Goal: Task Accomplishment & Management: Manage account settings

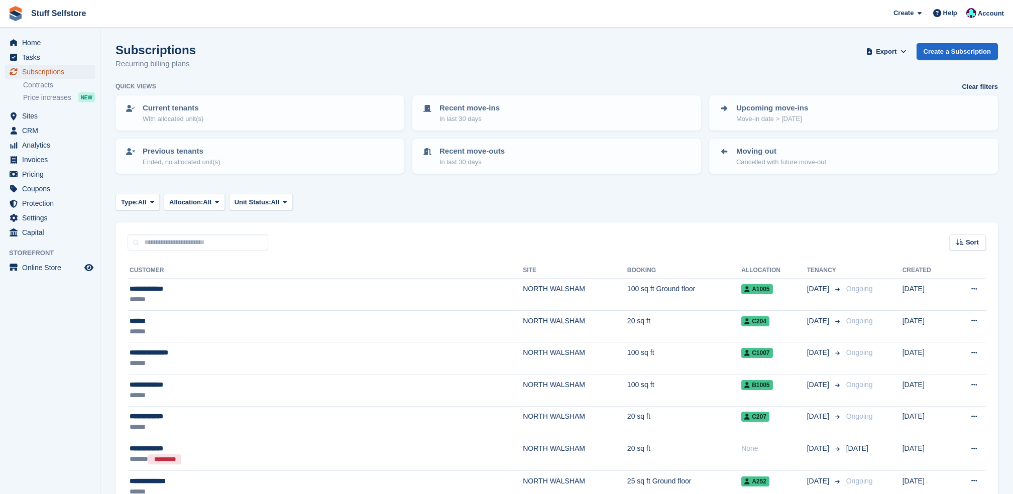
click at [57, 70] on span "Subscriptions" at bounding box center [52, 72] width 60 height 14
click at [49, 113] on span "Sites" at bounding box center [52, 116] width 60 height 14
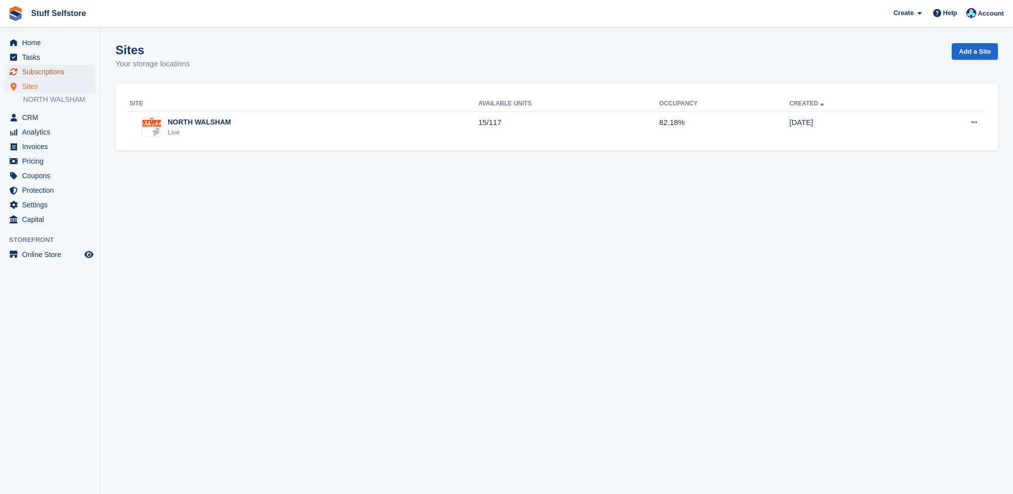
click at [67, 70] on span "Subscriptions" at bounding box center [52, 72] width 60 height 14
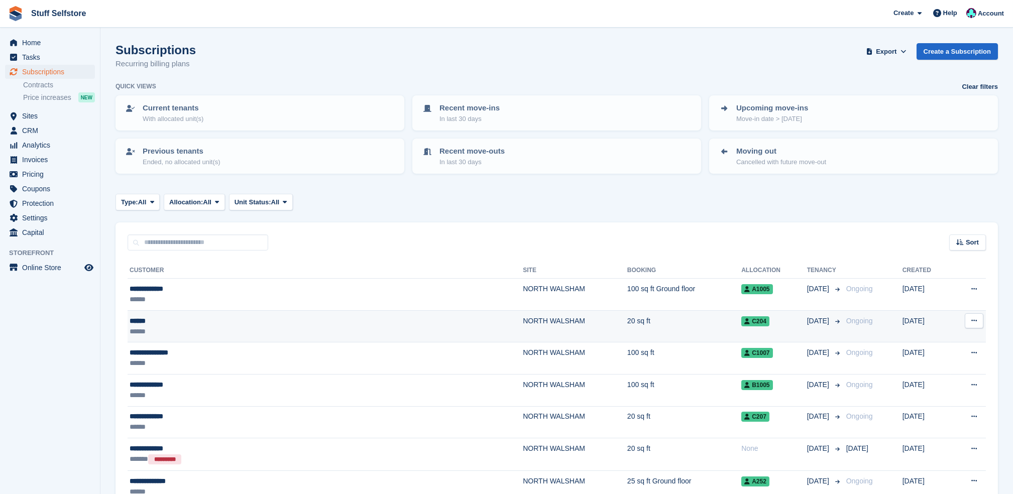
click at [245, 320] on div "******" at bounding box center [246, 321] width 233 height 11
